Goal: Task Accomplishment & Management: Complete application form

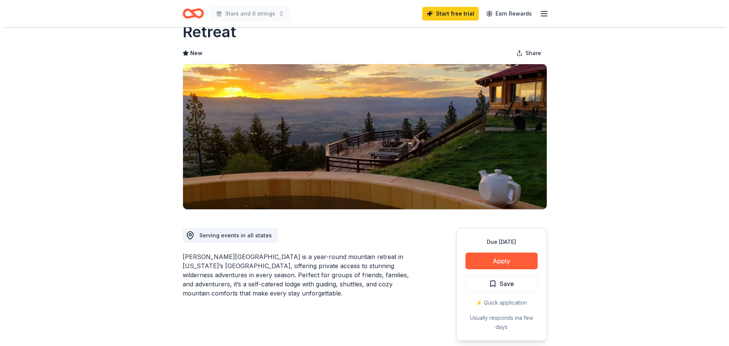
scroll to position [51, 0]
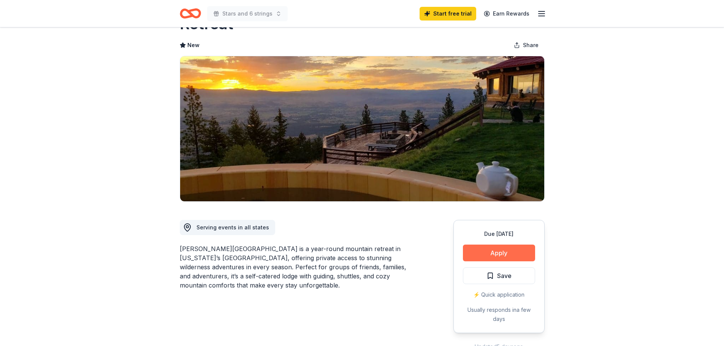
click at [476, 245] on button "Apply" at bounding box center [499, 253] width 72 height 17
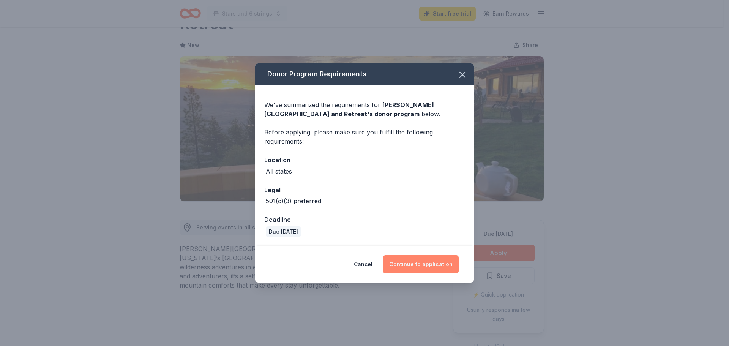
click at [427, 267] on button "Continue to application" at bounding box center [421, 264] width 76 height 18
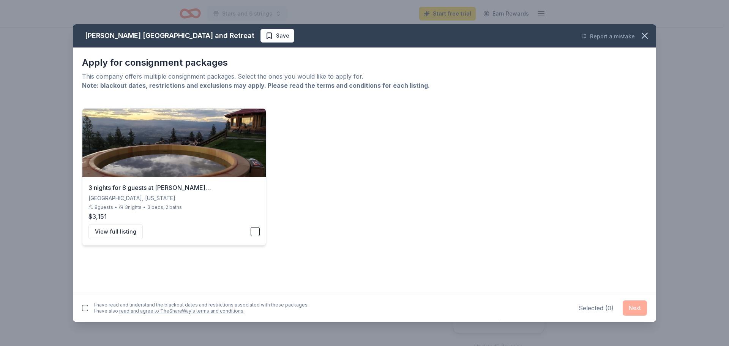
click at [230, 232] on div "View full listing" at bounding box center [173, 231] width 171 height 15
click at [640, 303] on button "Next" at bounding box center [635, 307] width 24 height 15
click at [91, 309] on div "I have read and understand the blackout dates and restrictions associated with …" at bounding box center [195, 306] width 227 height 18
click at [86, 308] on button "button" at bounding box center [85, 306] width 6 height 6
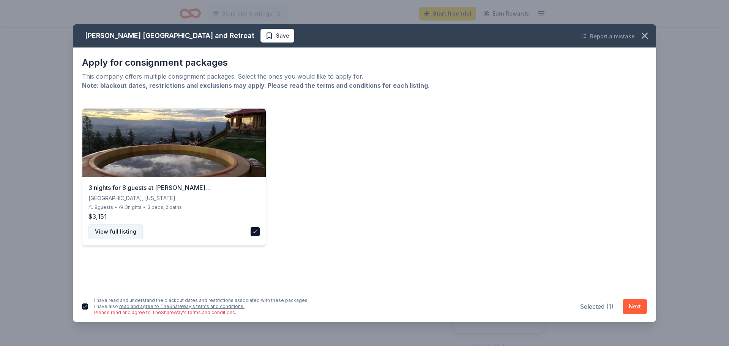
click at [115, 230] on button "View full listing" at bounding box center [115, 231] width 54 height 15
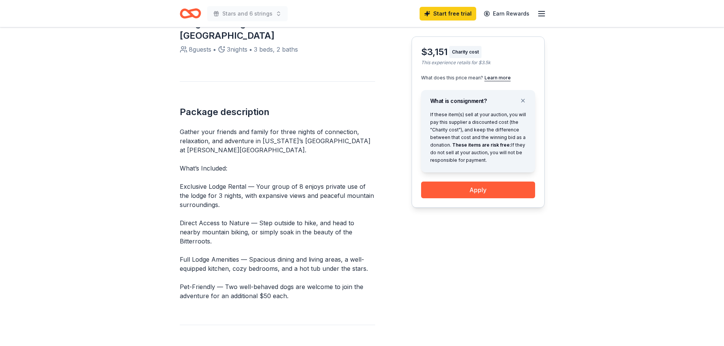
scroll to position [253, 0]
